Goal: Transaction & Acquisition: Purchase product/service

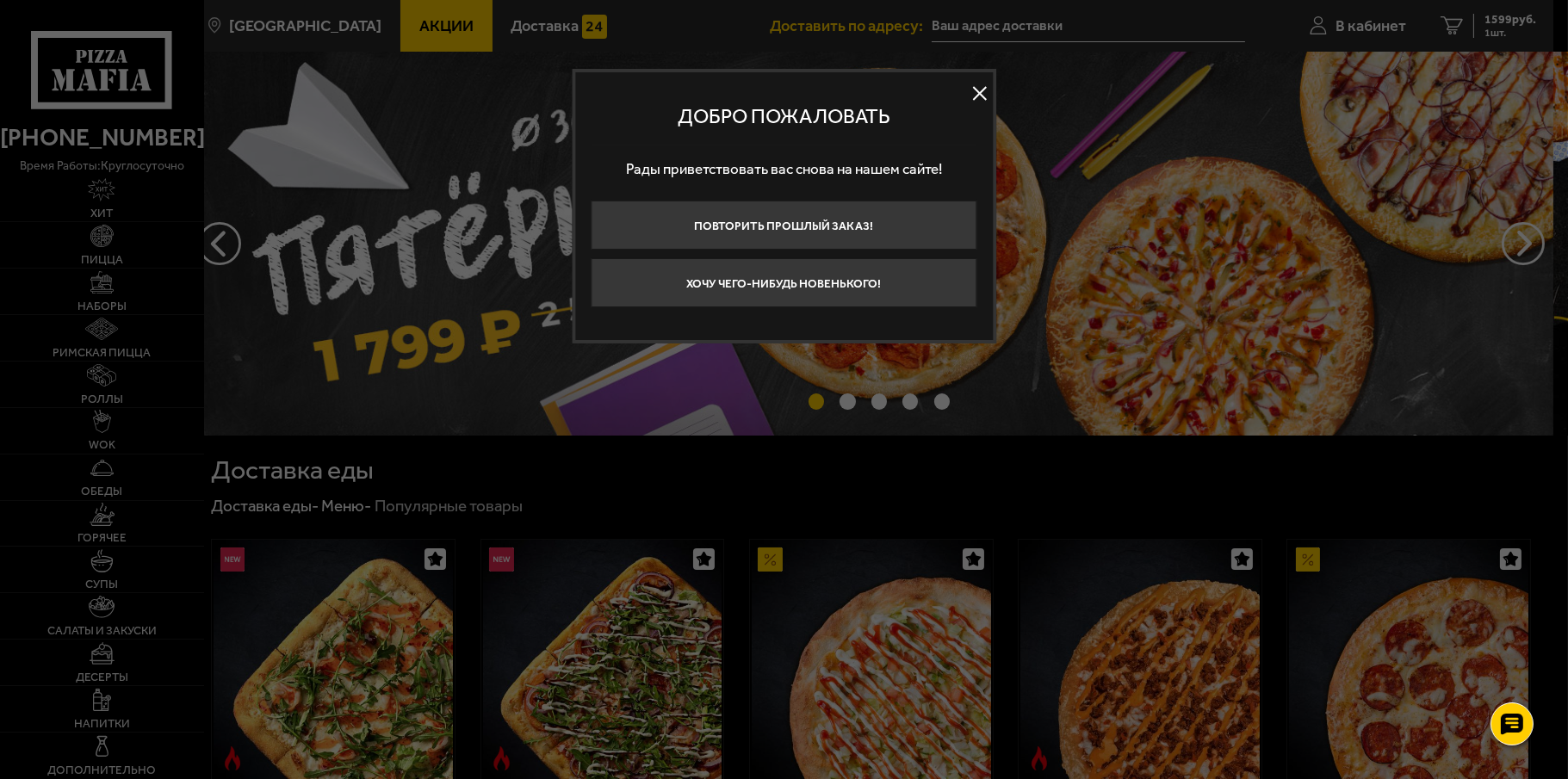
click at [983, 92] on button at bounding box center [979, 93] width 26 height 26
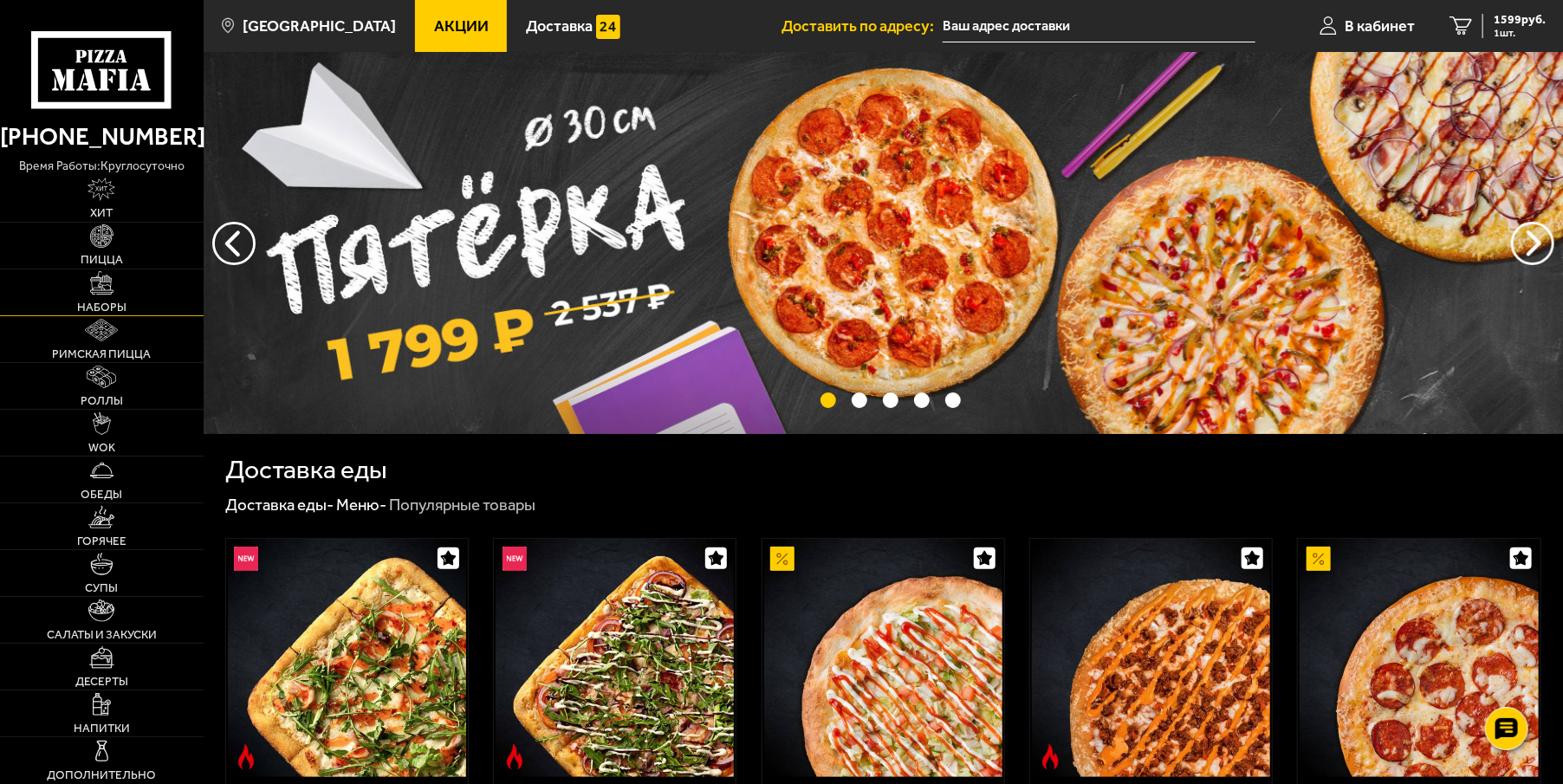
click at [121, 302] on span "Наборы" at bounding box center [102, 307] width 49 height 12
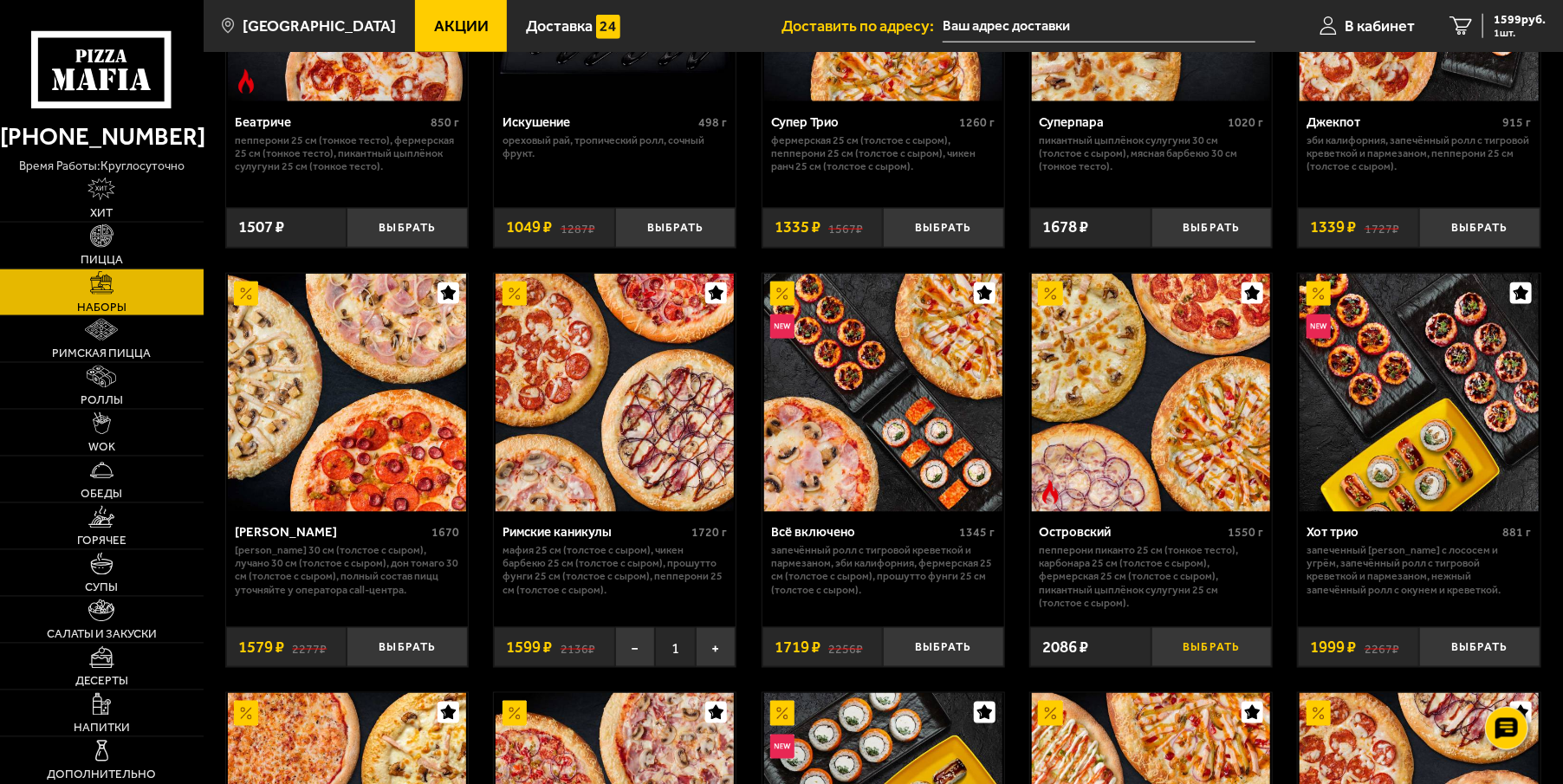
scroll to position [1103, 0]
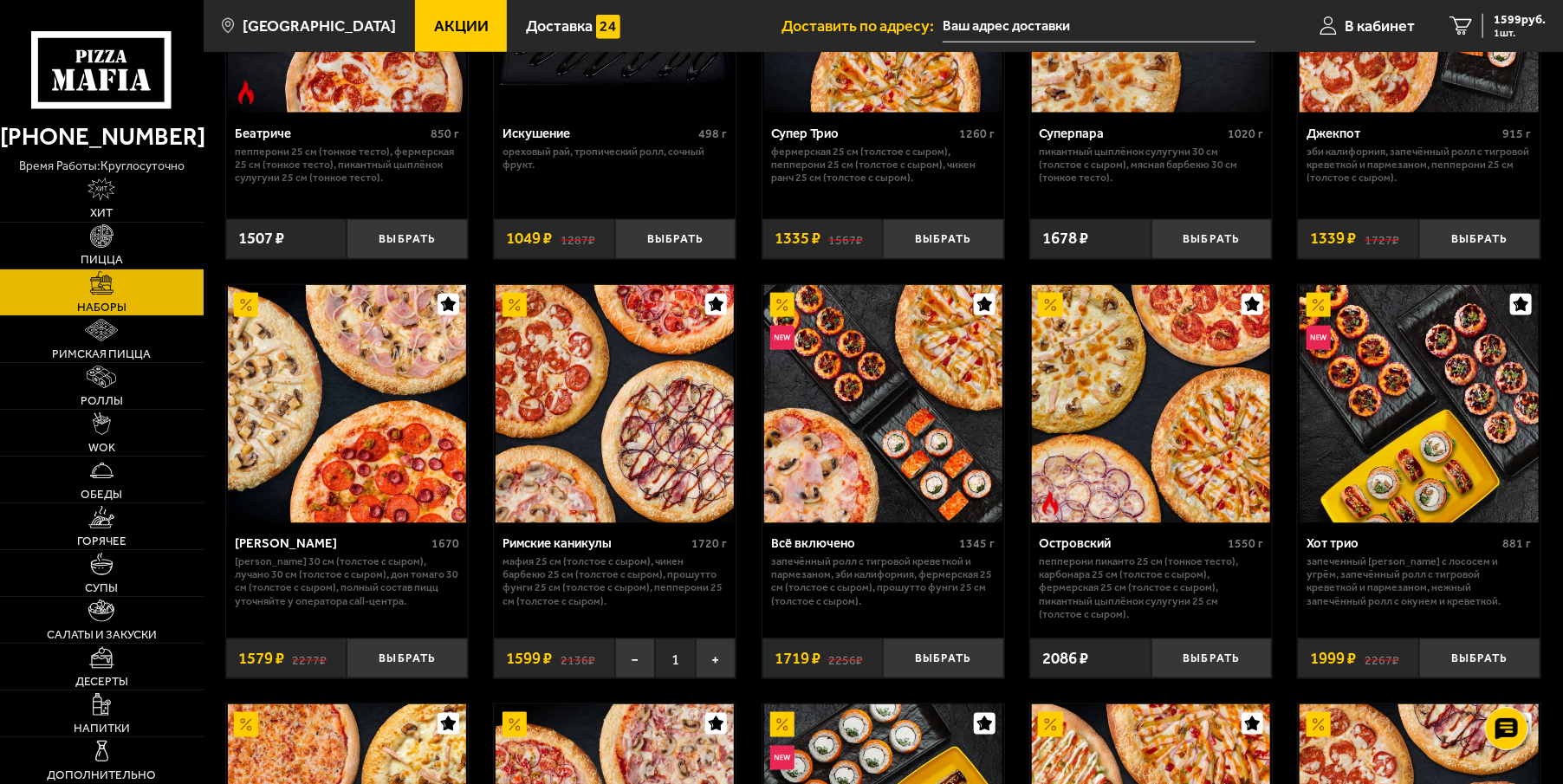
click at [1135, 427] on img at bounding box center [1151, 404] width 238 height 238
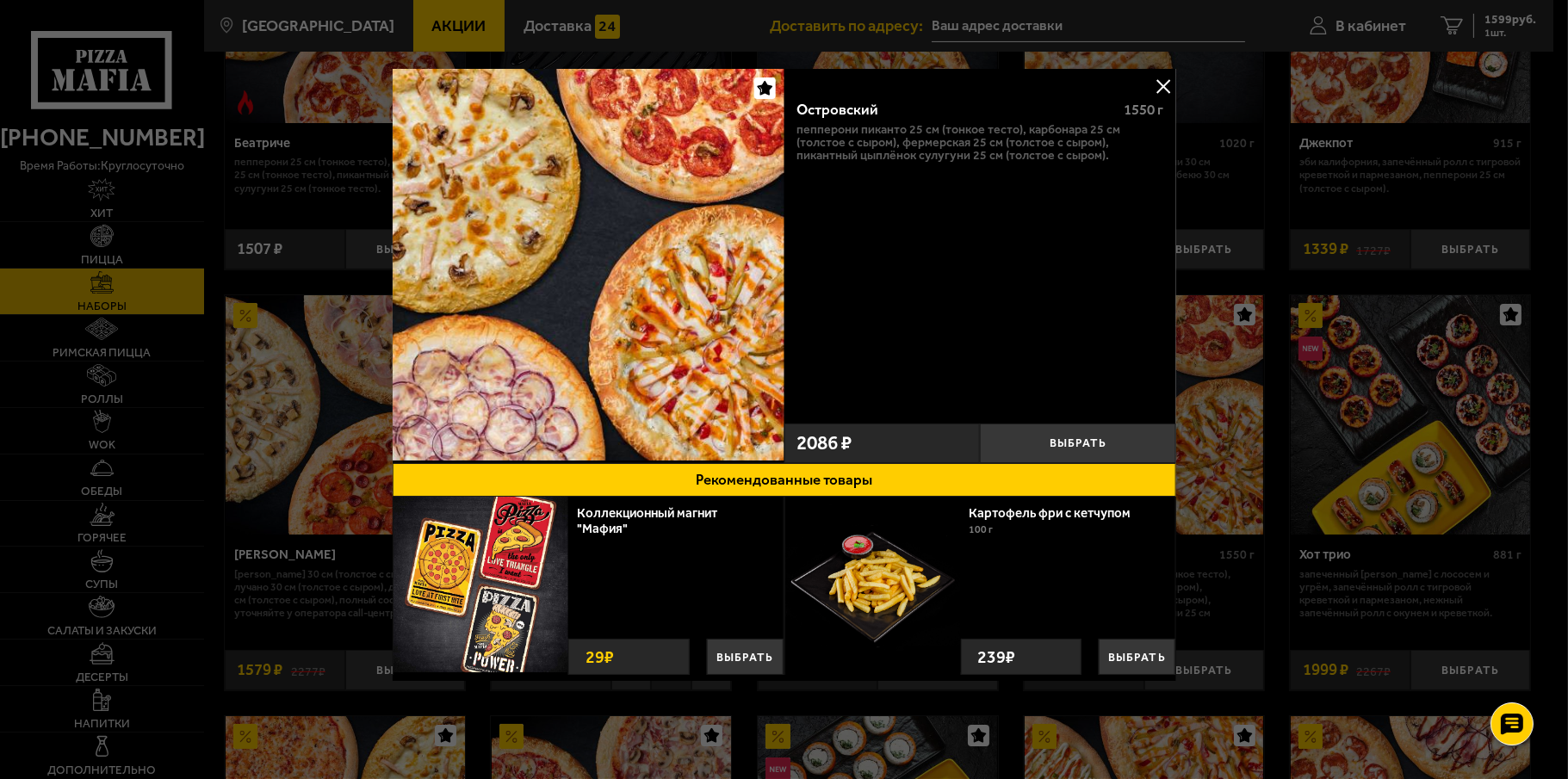
click at [1157, 86] on button at bounding box center [1163, 86] width 26 height 26
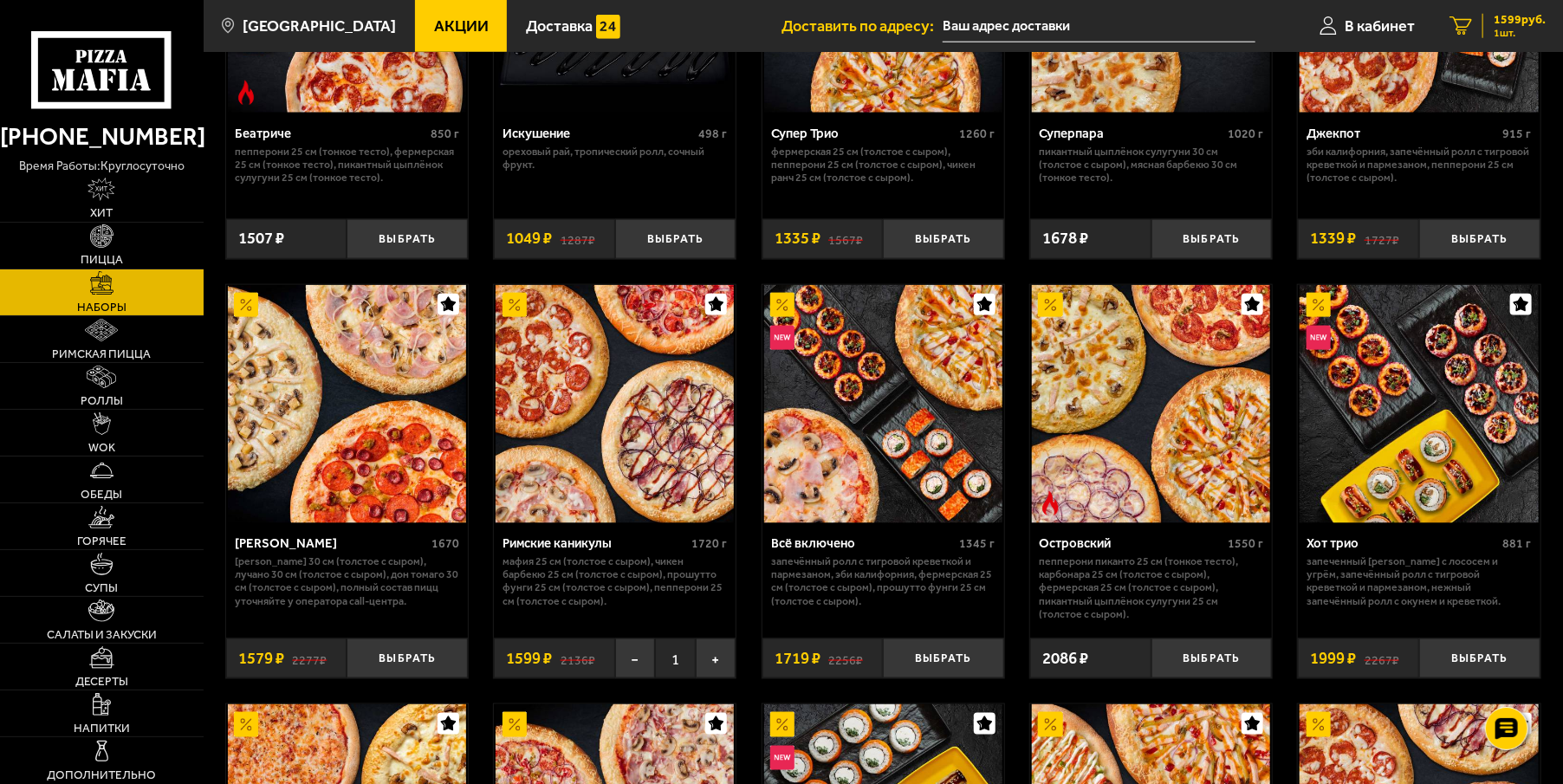
click at [1515, 26] on span "1599 руб." at bounding box center [1519, 19] width 52 height 12
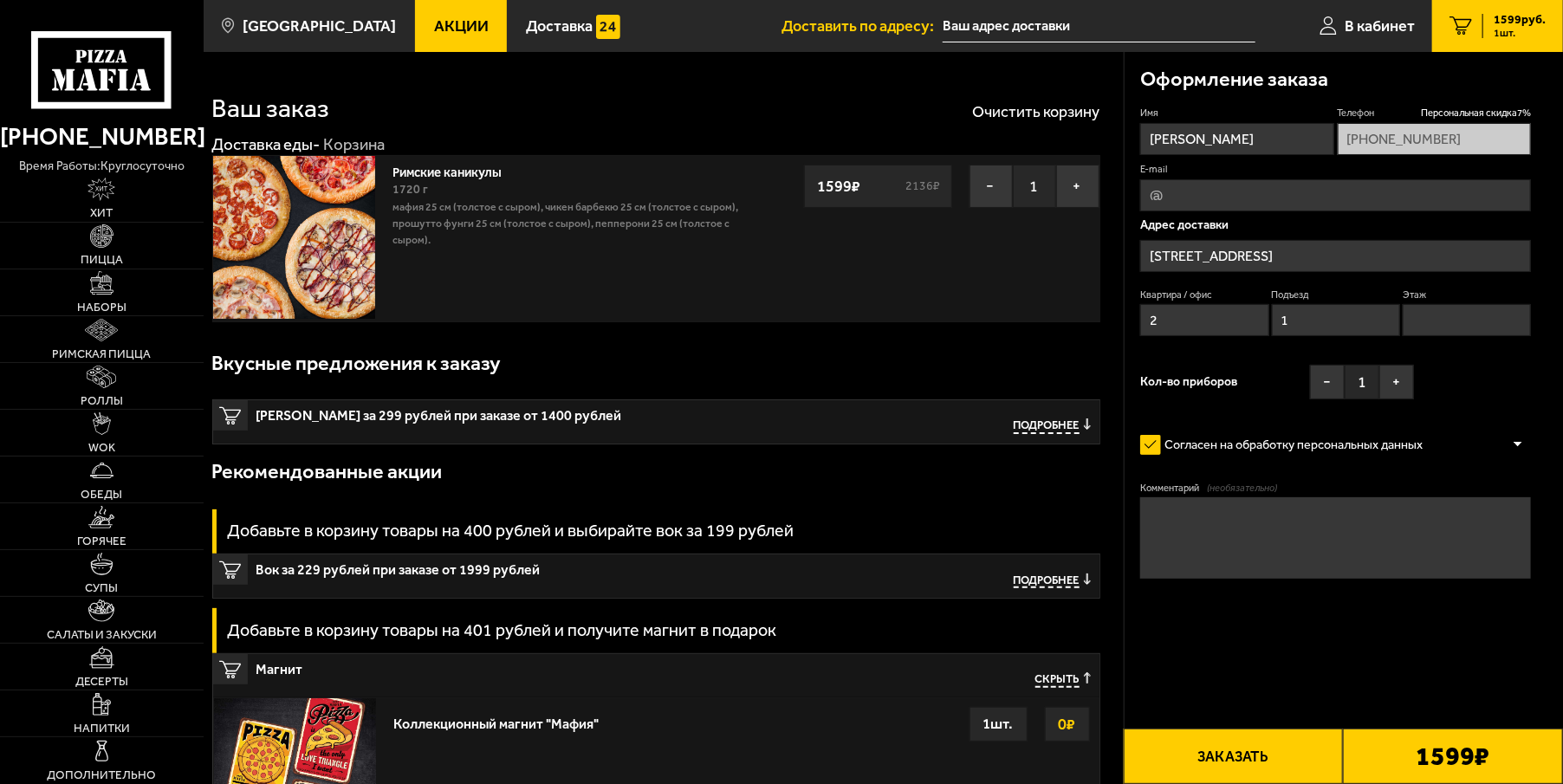
type input "улица Подвойского, 14к1"
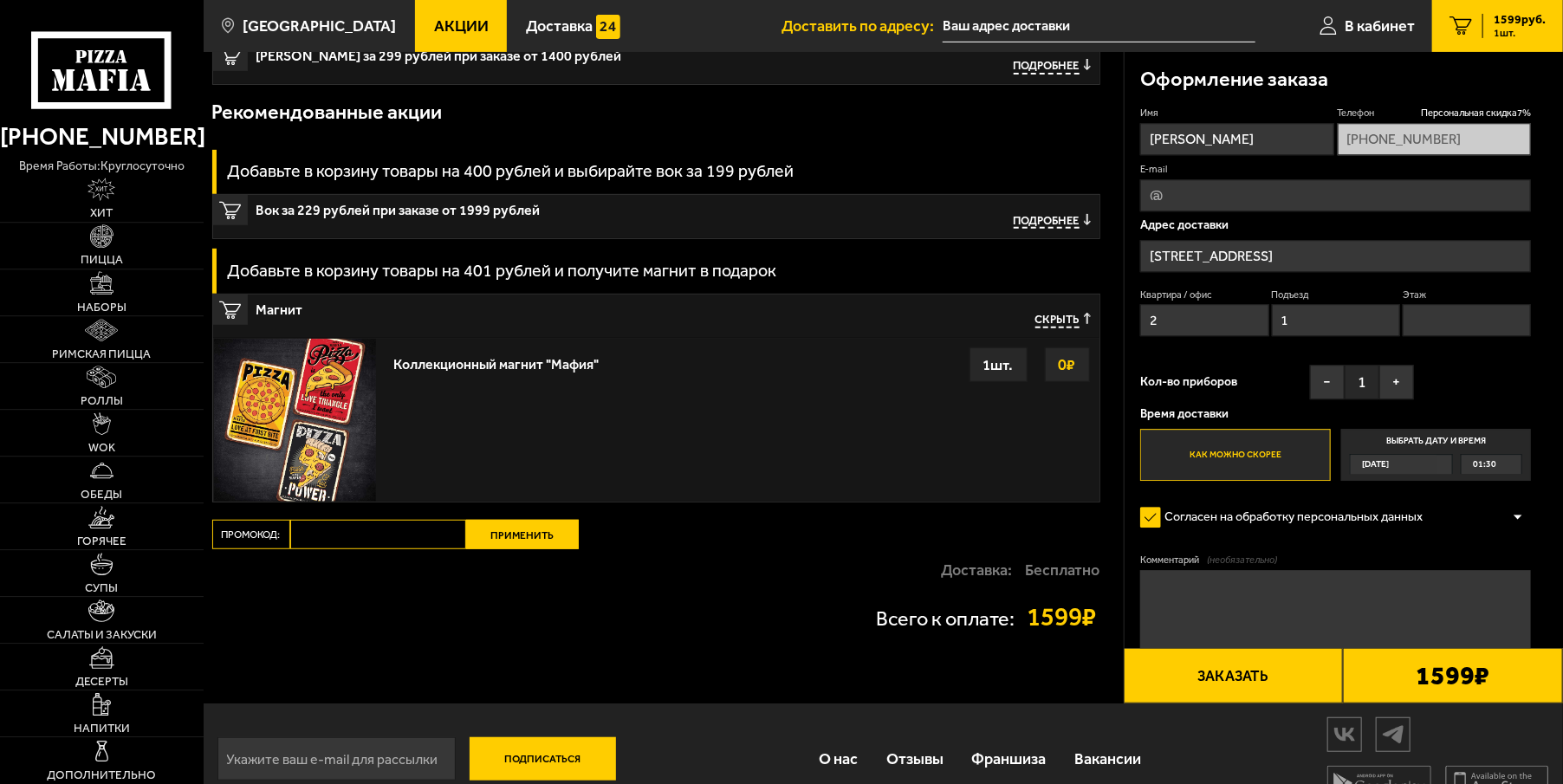
scroll to position [304, 0]
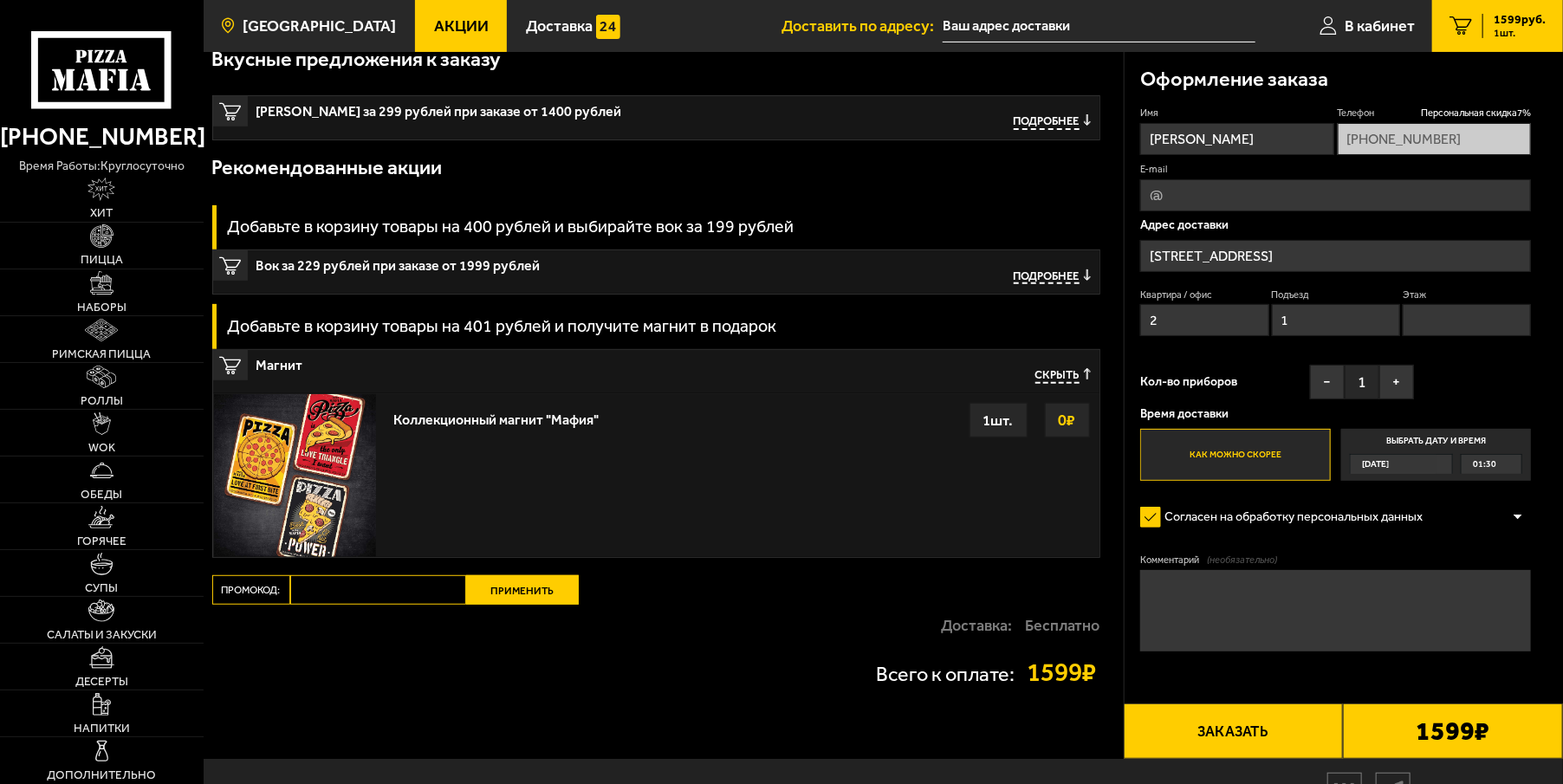
scroll to position [1103, 0]
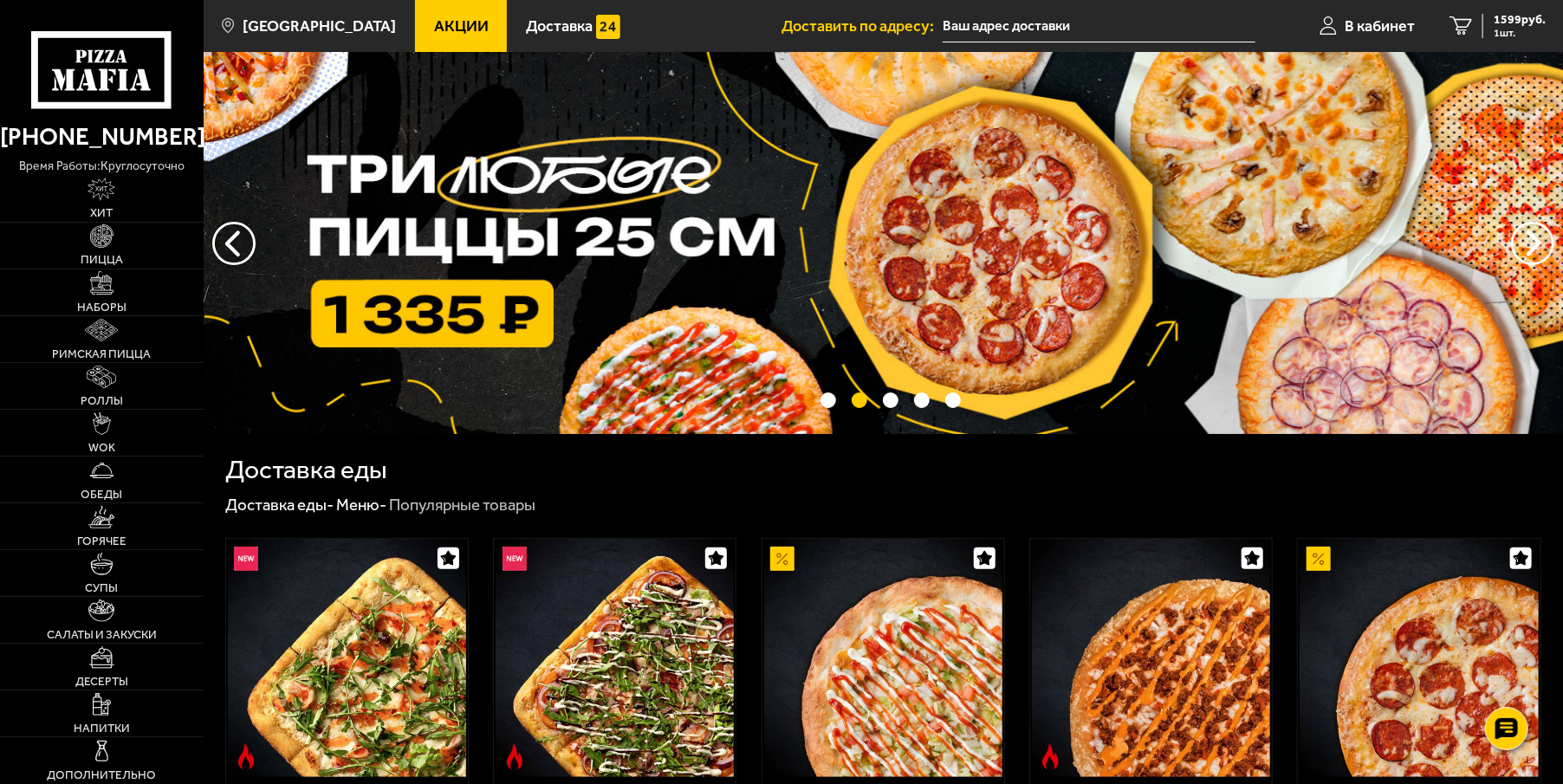
click at [124, 63] on use at bounding box center [121, 56] width 12 height 13
click at [434, 30] on span "Акции" at bounding box center [461, 25] width 55 height 15
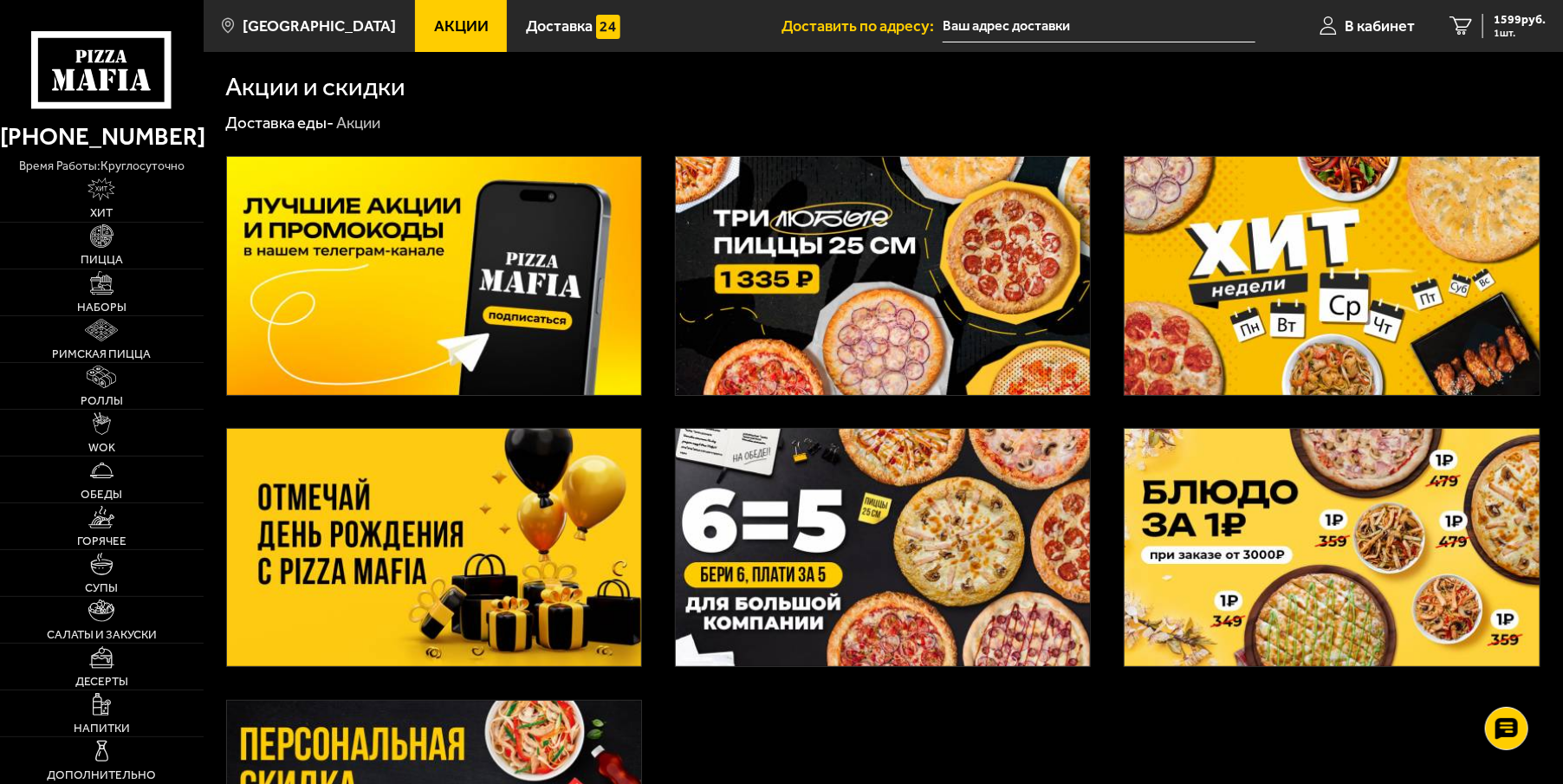
click at [509, 284] on img at bounding box center [435, 275] width 415 height 237
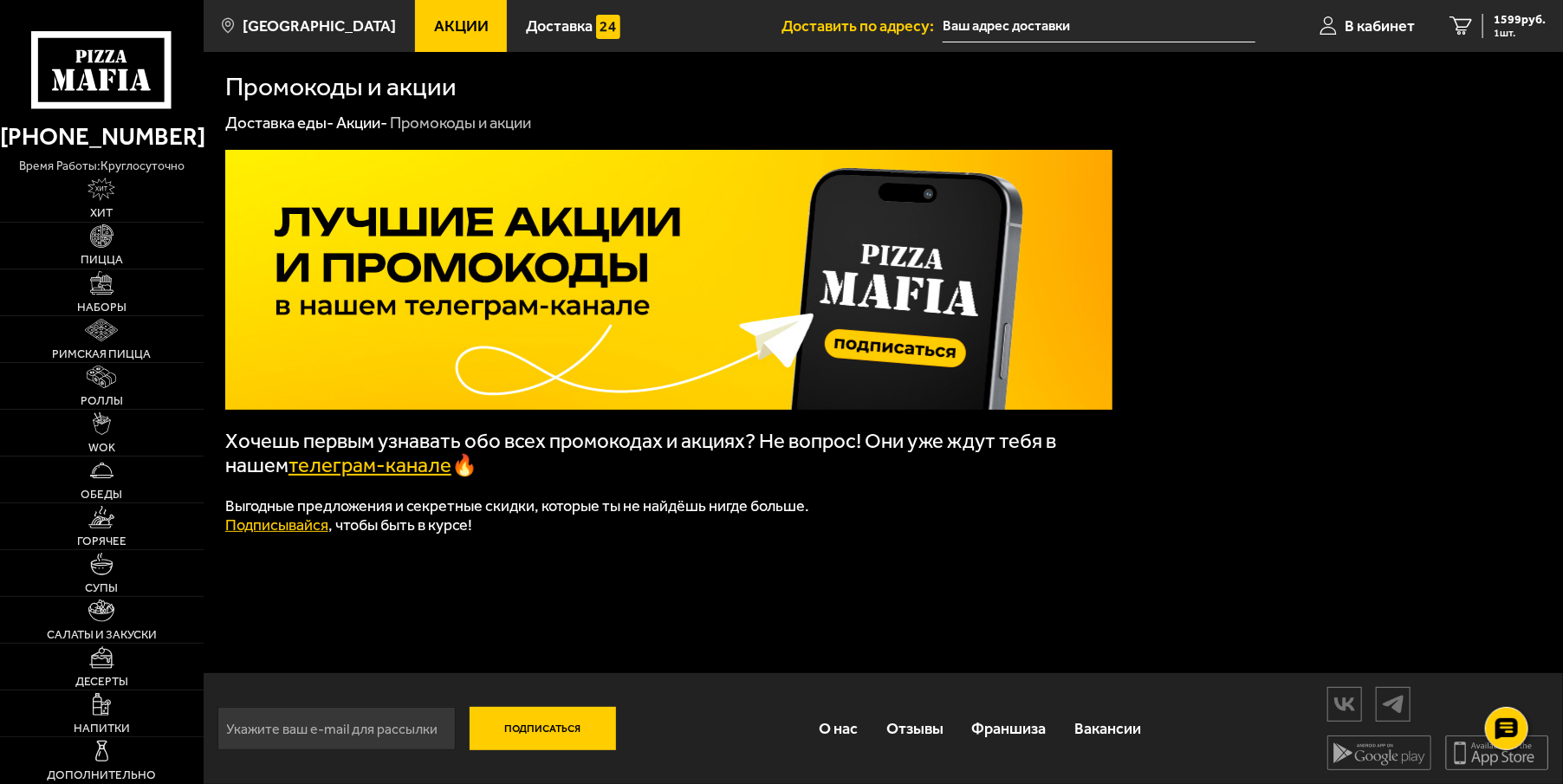
click at [413, 473] on link "телеграм-канале" at bounding box center [369, 465] width 163 height 25
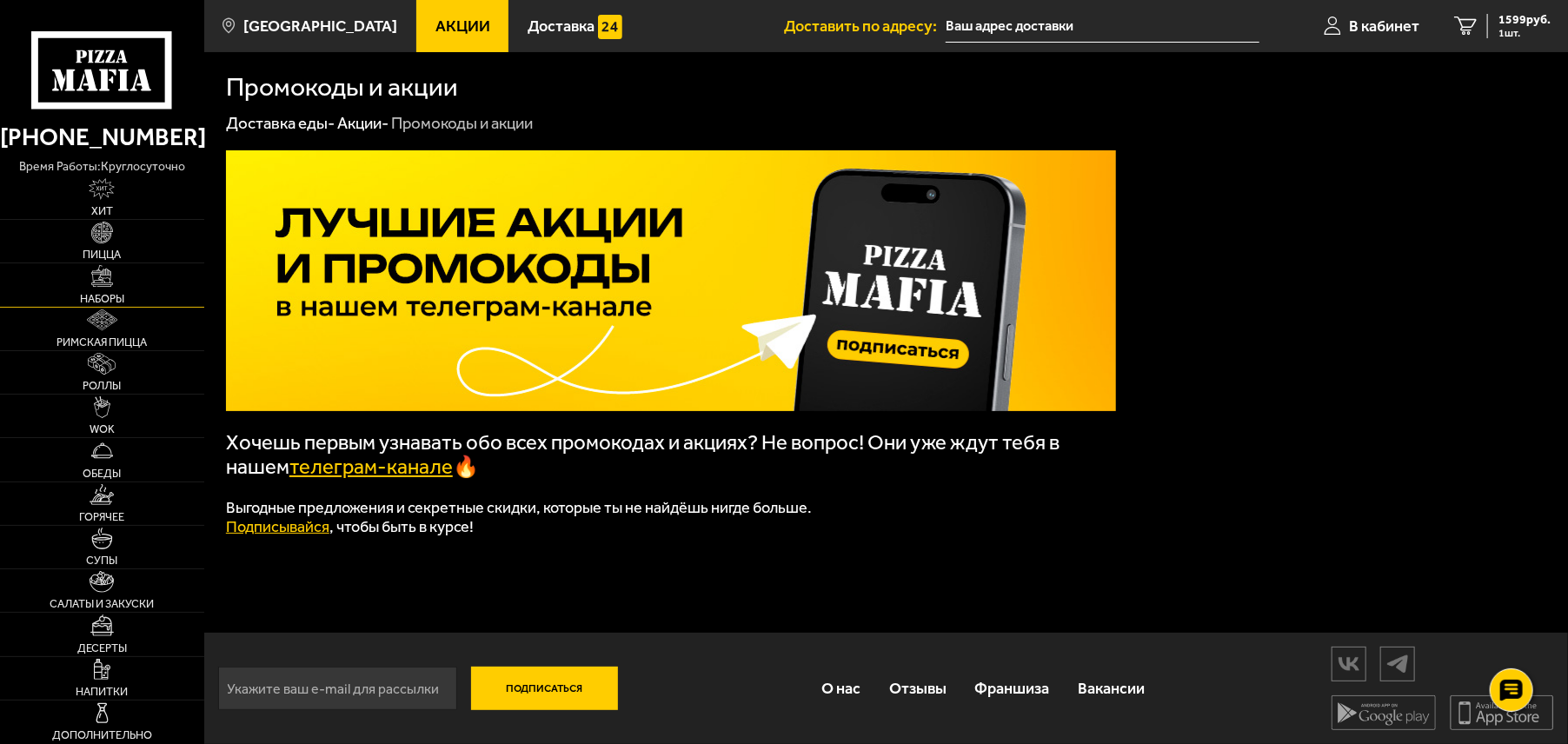
click at [108, 294] on span "Наборы" at bounding box center [102, 299] width 45 height 11
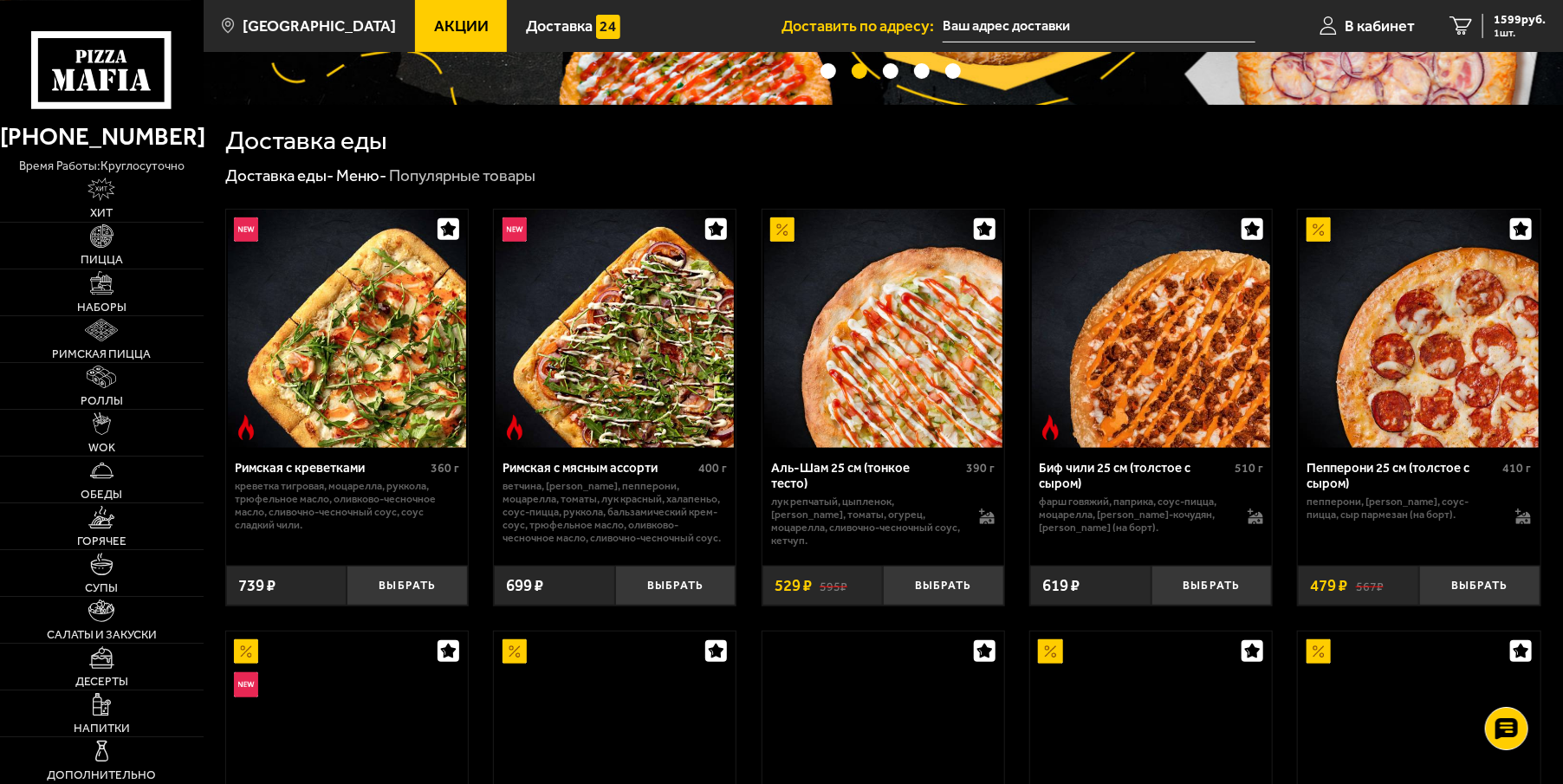
scroll to position [367, 0]
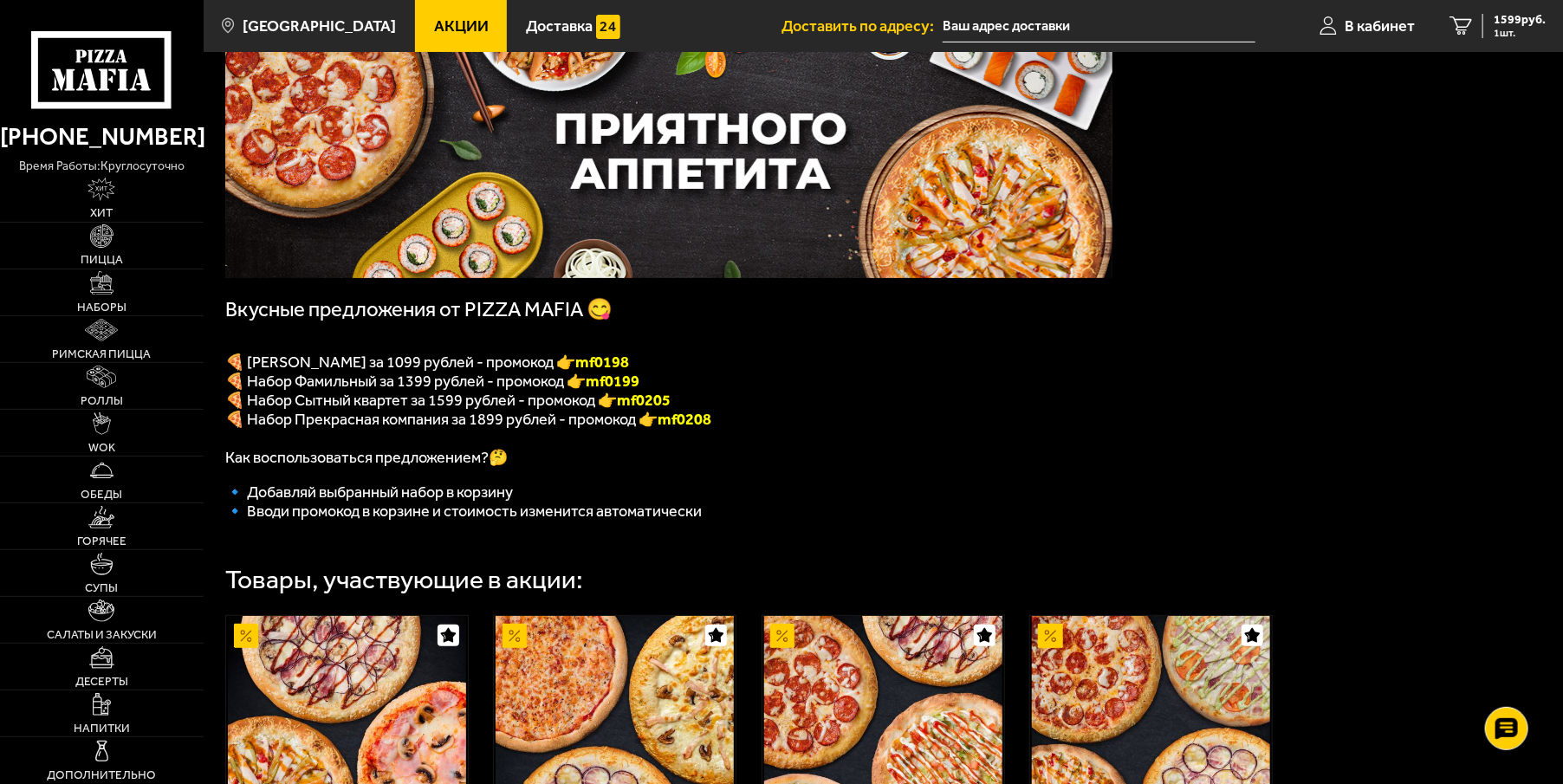
scroll to position [184, 0]
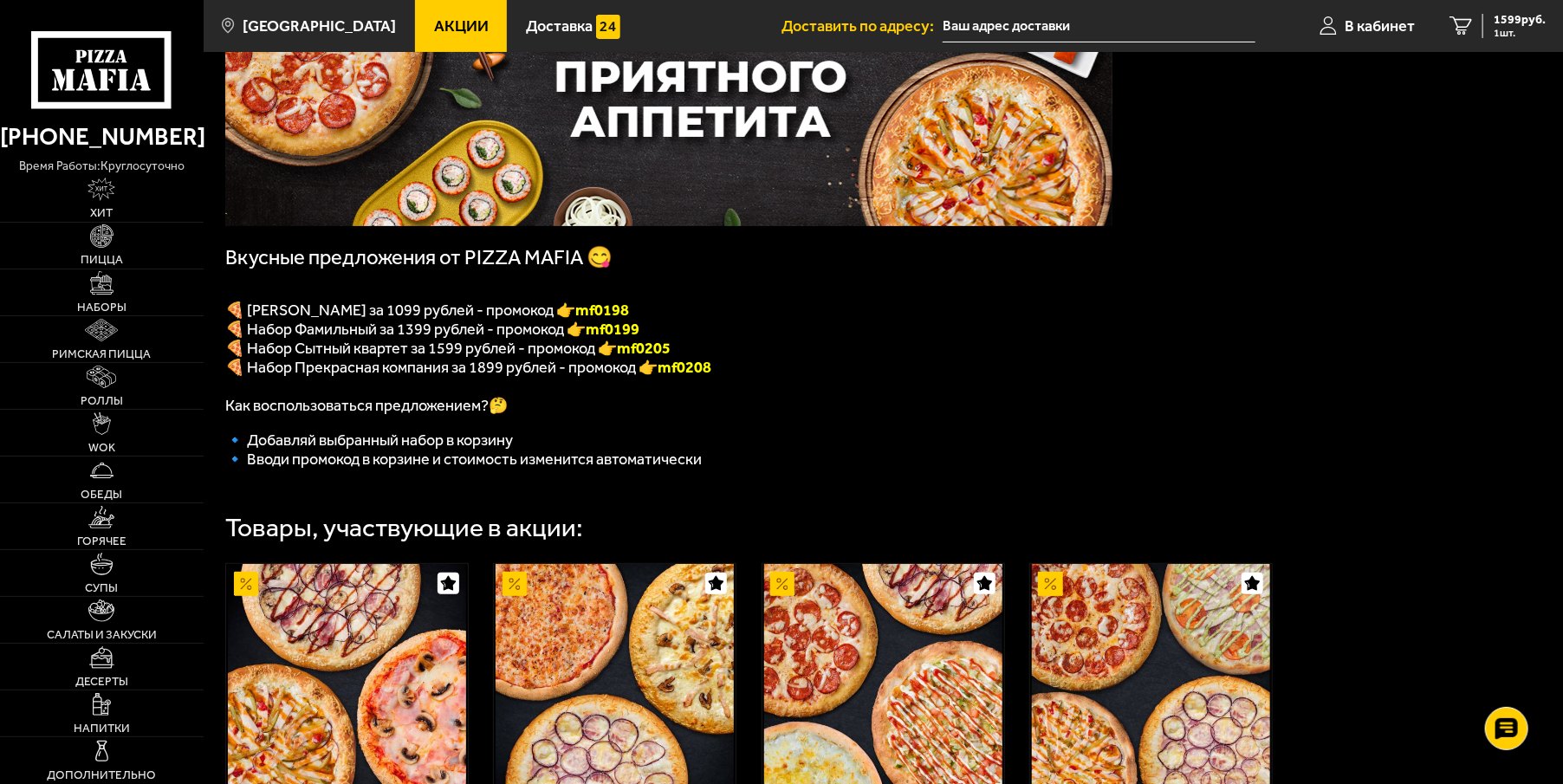
click at [64, 68] on icon at bounding box center [101, 70] width 140 height 78
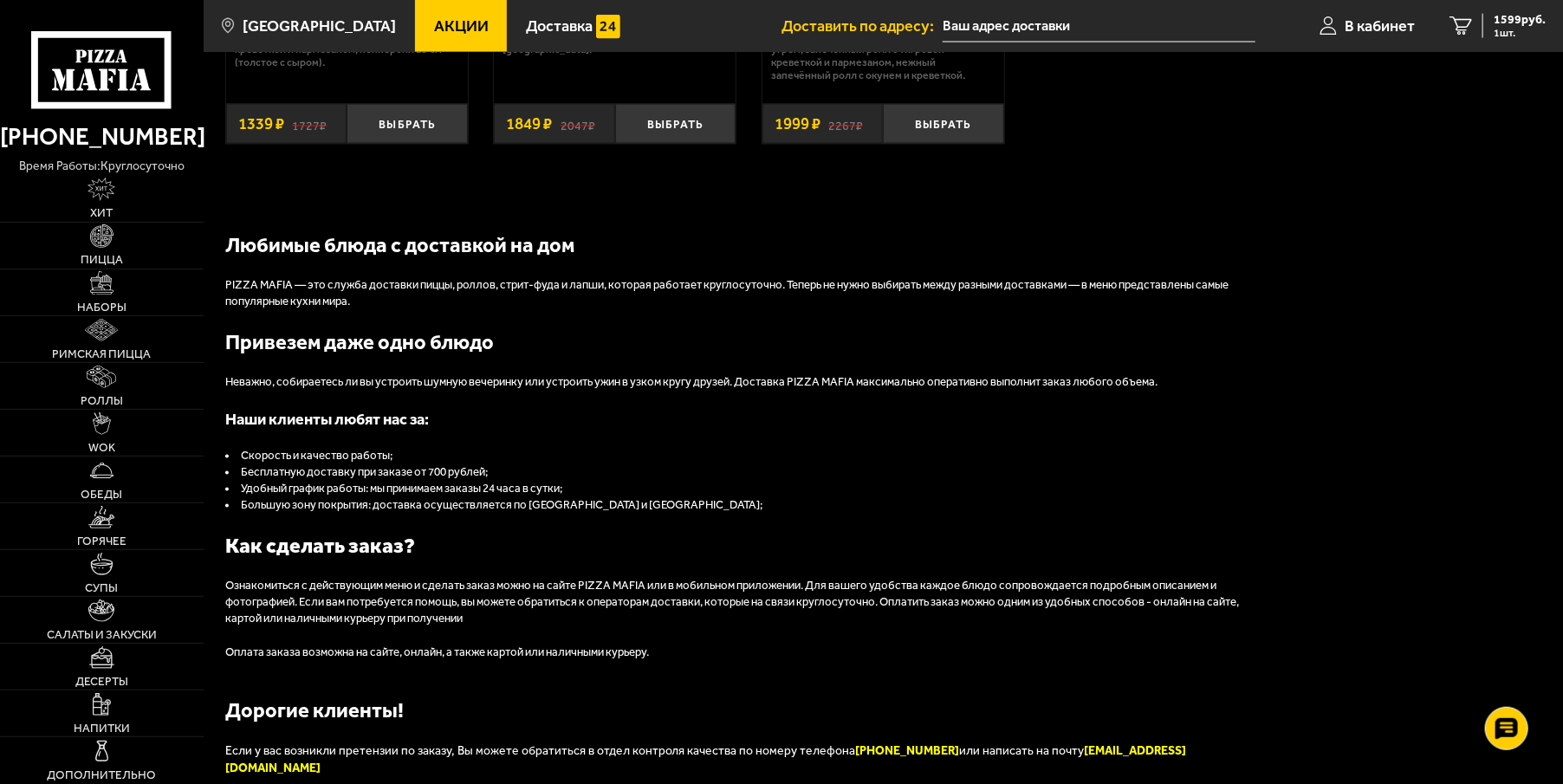
scroll to position [1747, 0]
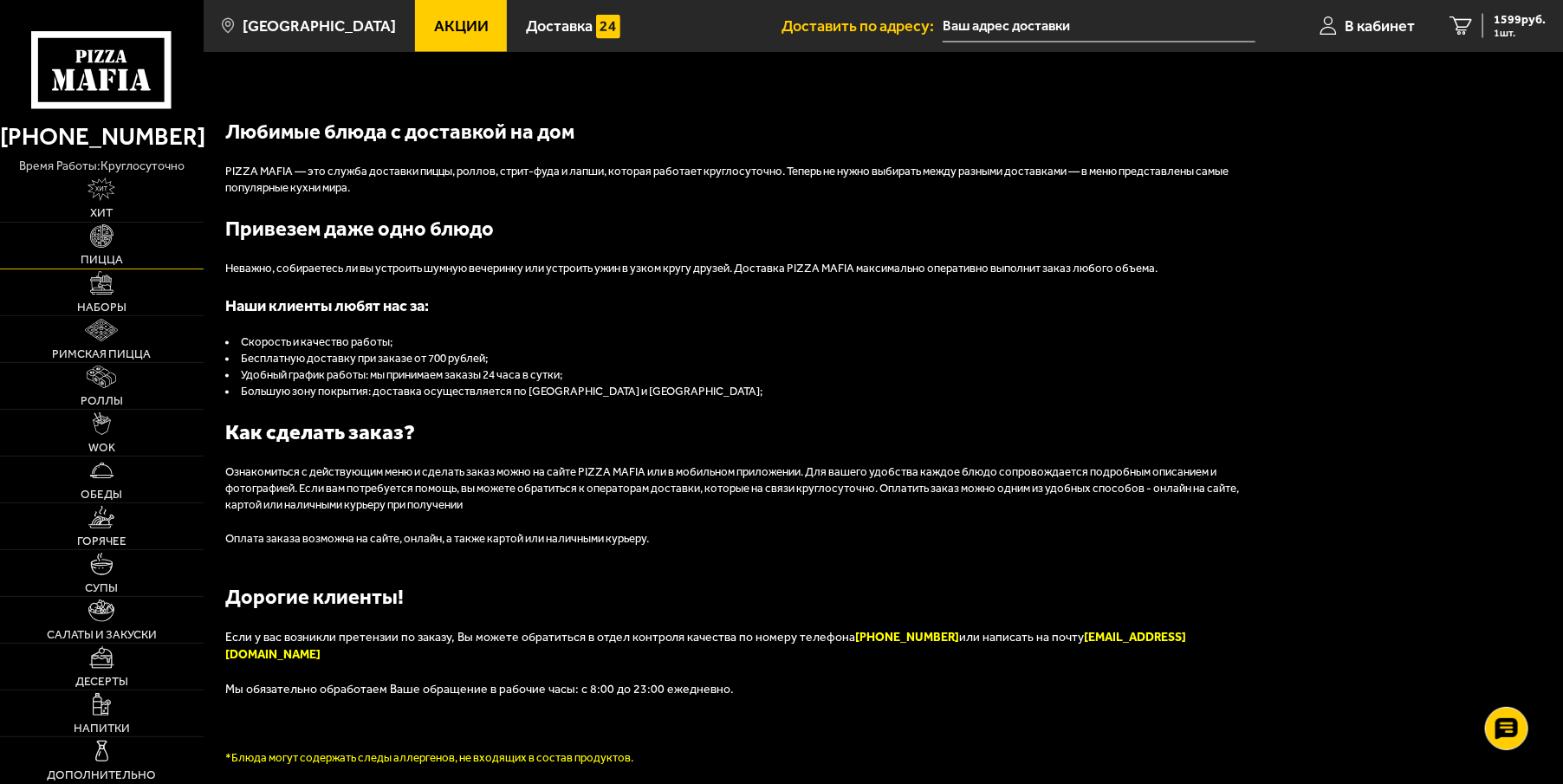
click at [95, 251] on link "Пицца" at bounding box center [102, 246] width 204 height 45
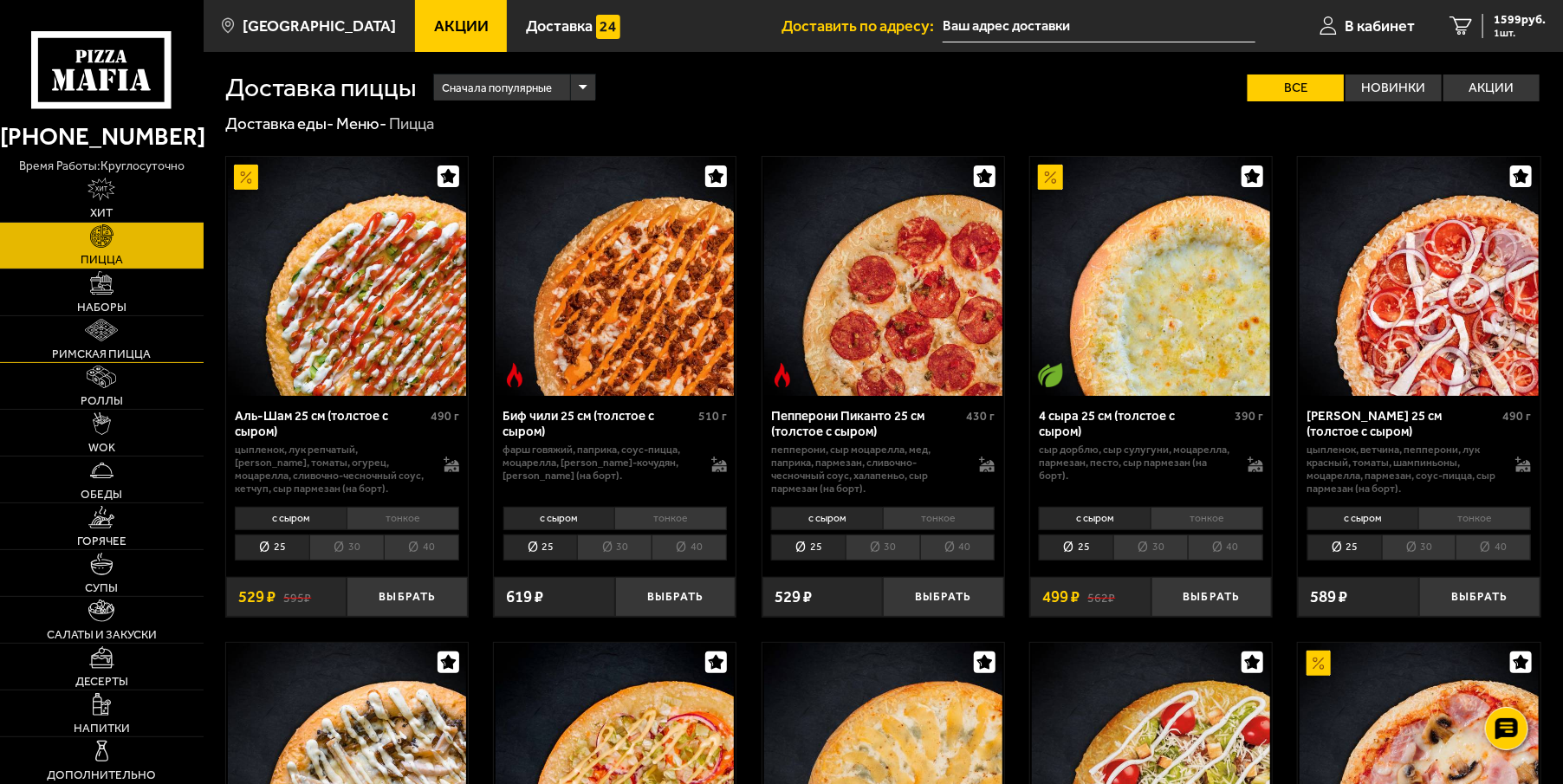
click at [110, 323] on img at bounding box center [101, 330] width 33 height 24
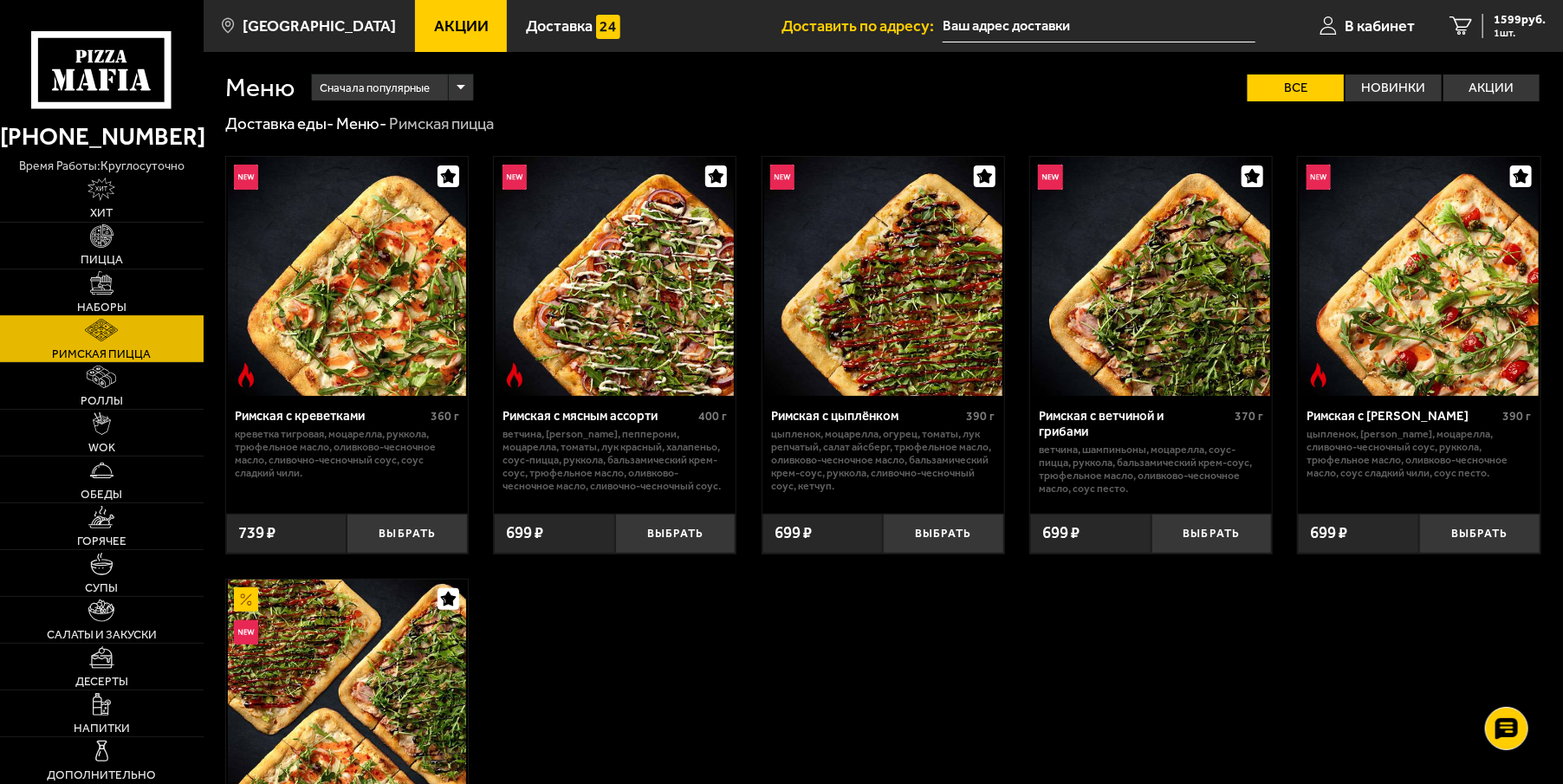
click at [103, 291] on img at bounding box center [102, 283] width 24 height 24
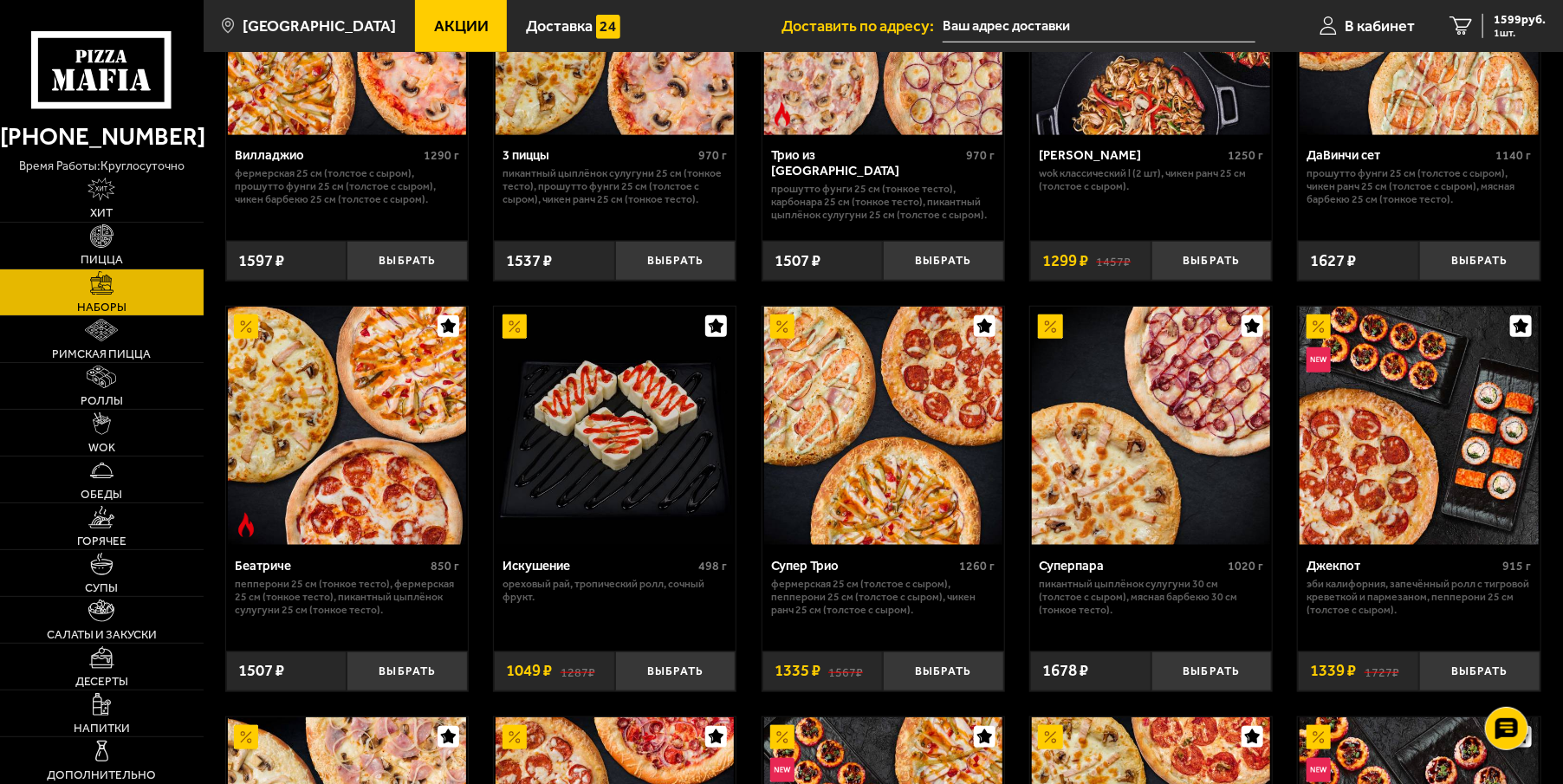
scroll to position [736, 0]
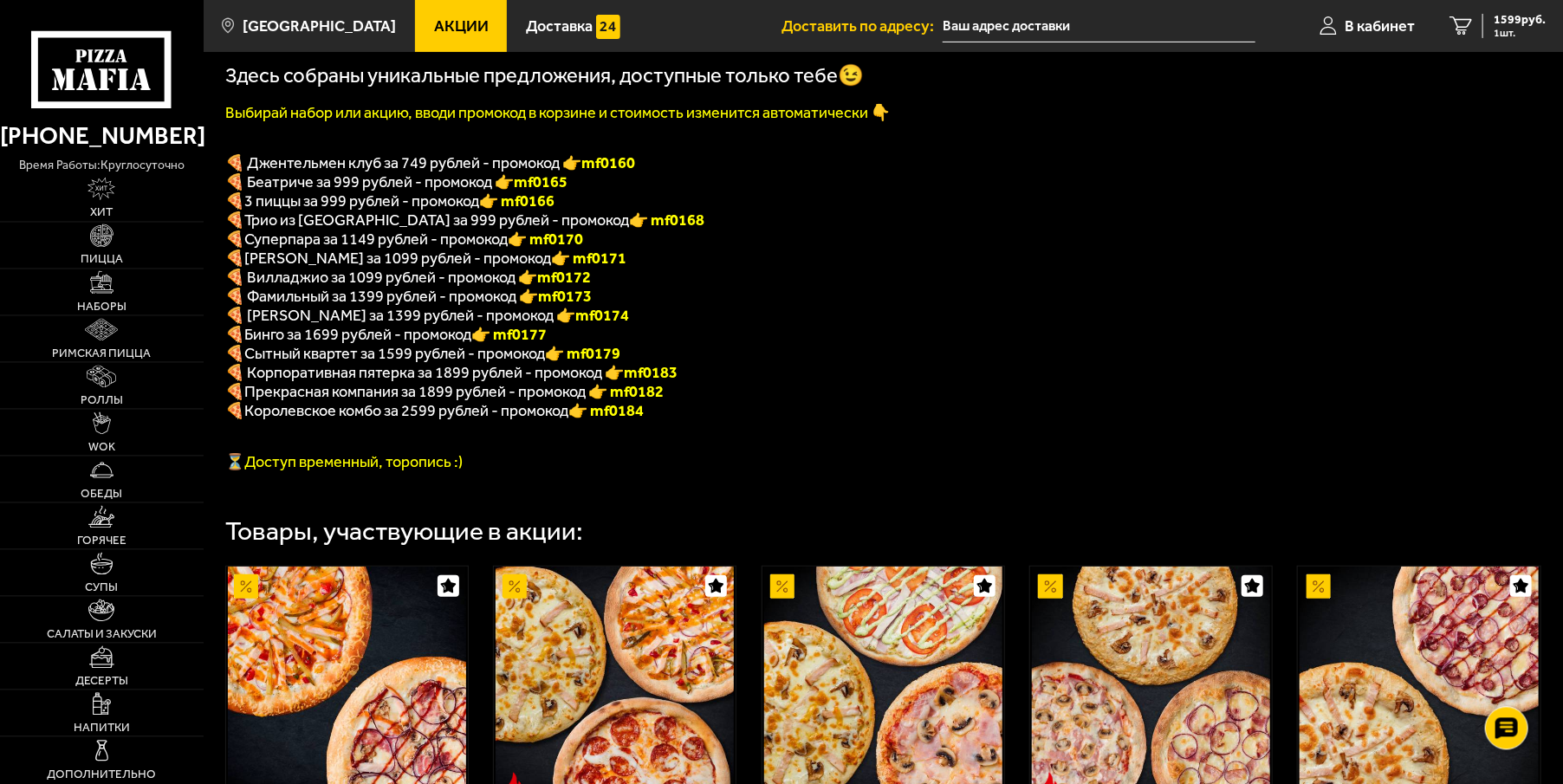
scroll to position [367, 0]
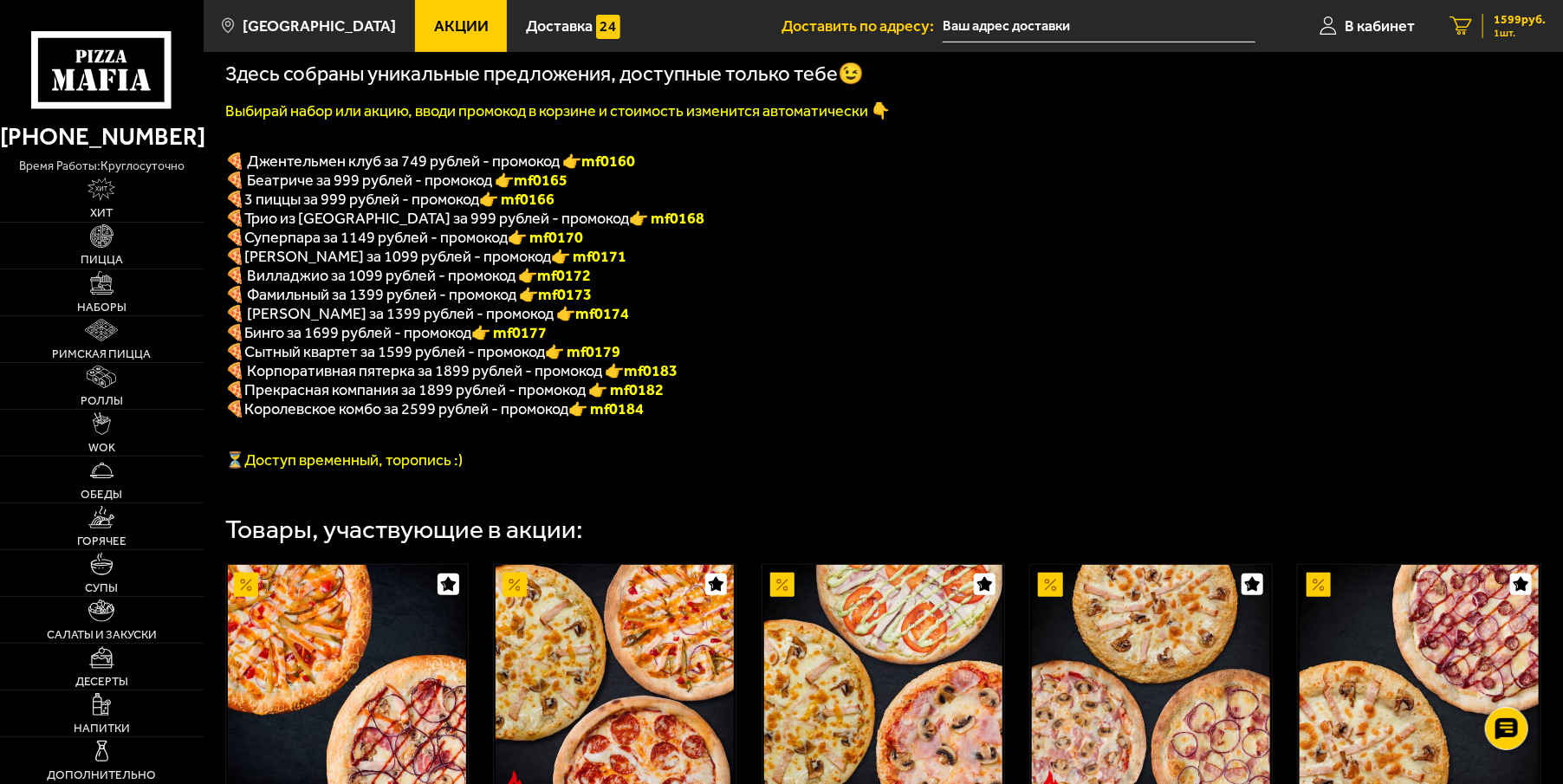
click at [1518, 22] on span "1599 руб." at bounding box center [1519, 19] width 52 height 12
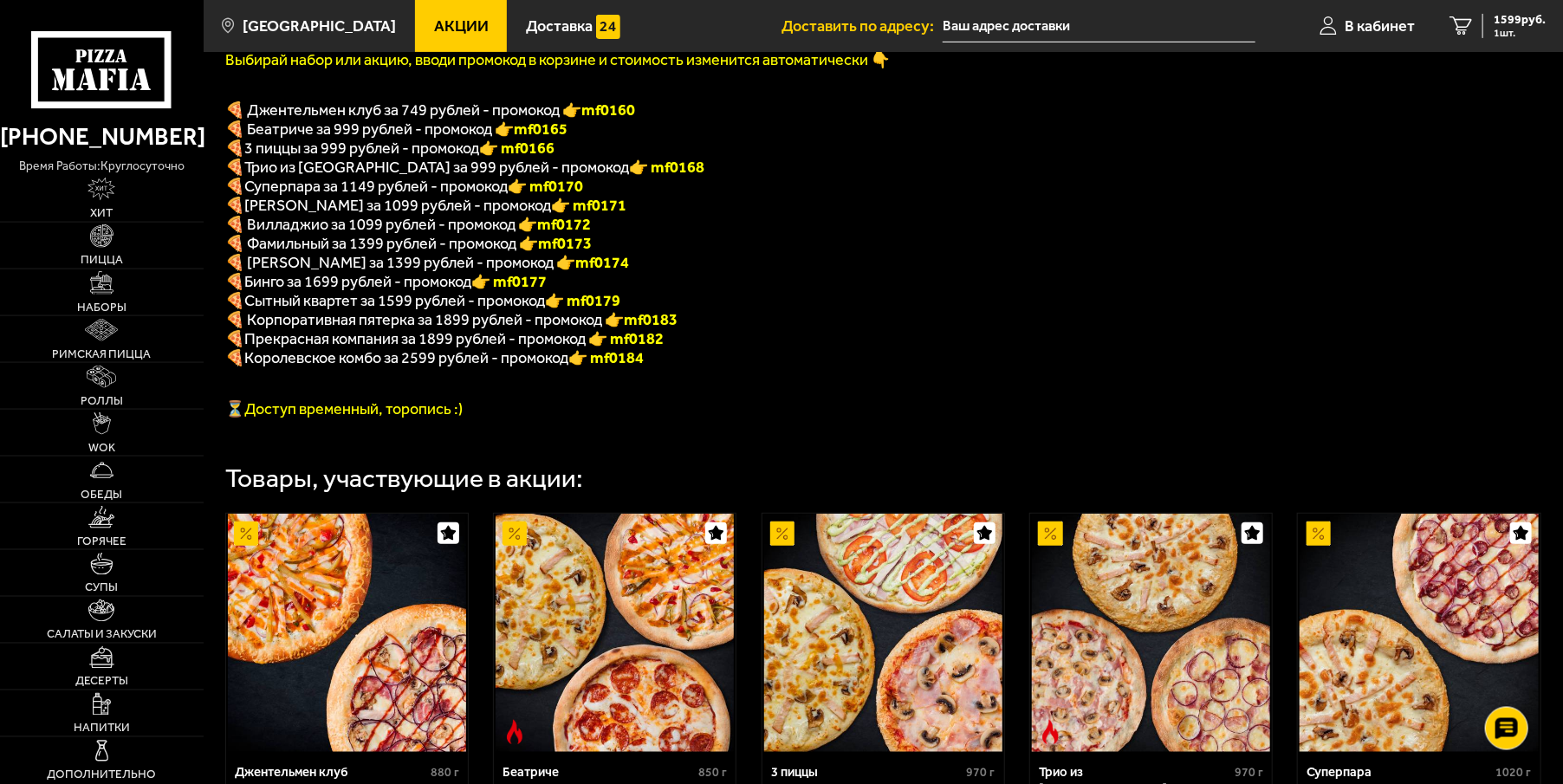
scroll to position [368, 0]
